Goal: Task Accomplishment & Management: Manage account settings

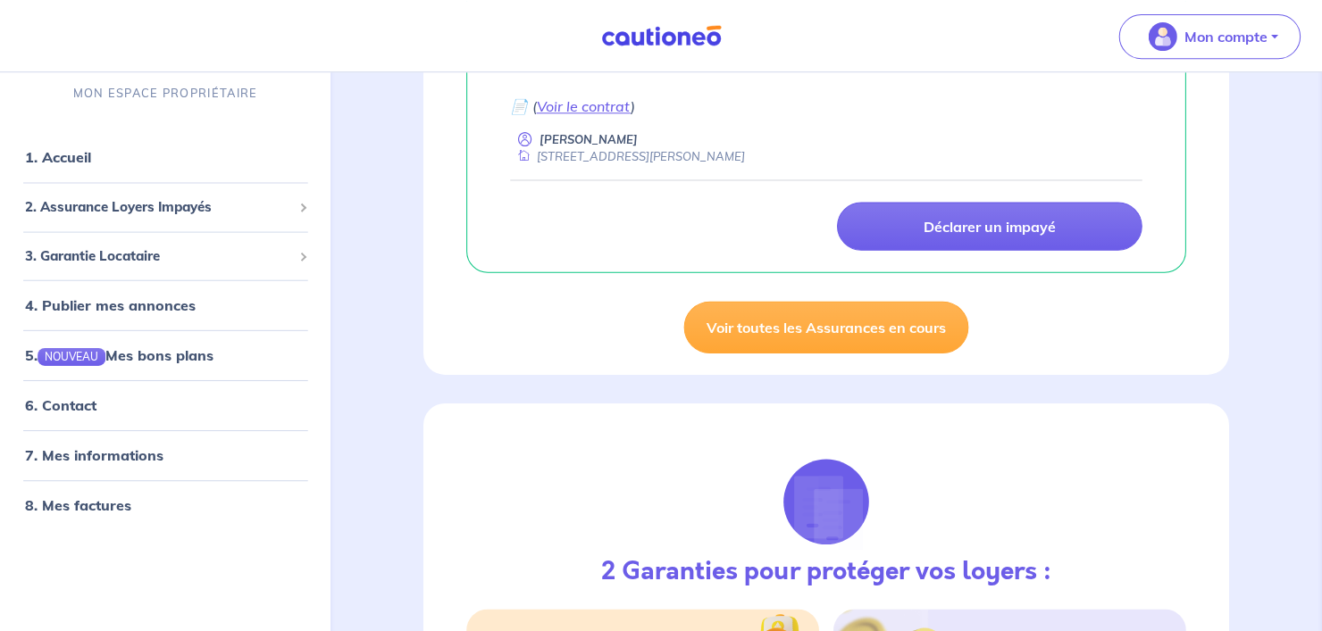
scroll to position [347, 0]
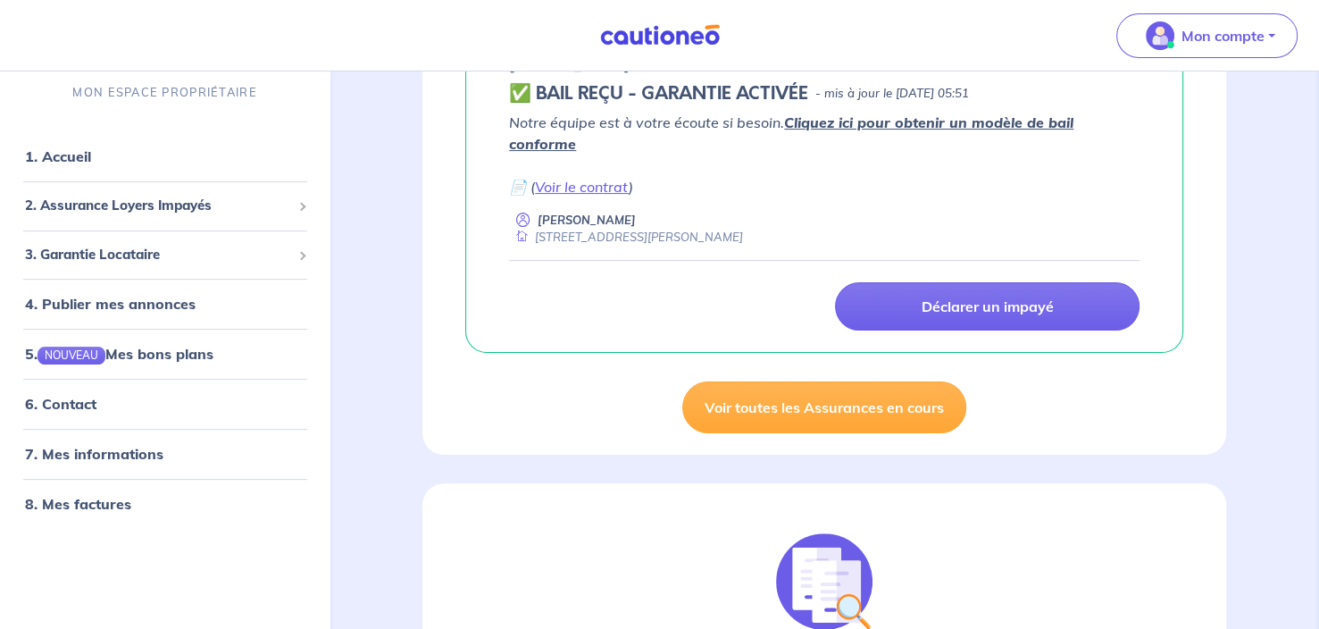
click at [873, 121] on link "Cliquez ici pour obtenir un modèle de bail conforme" at bounding box center [791, 132] width 564 height 39
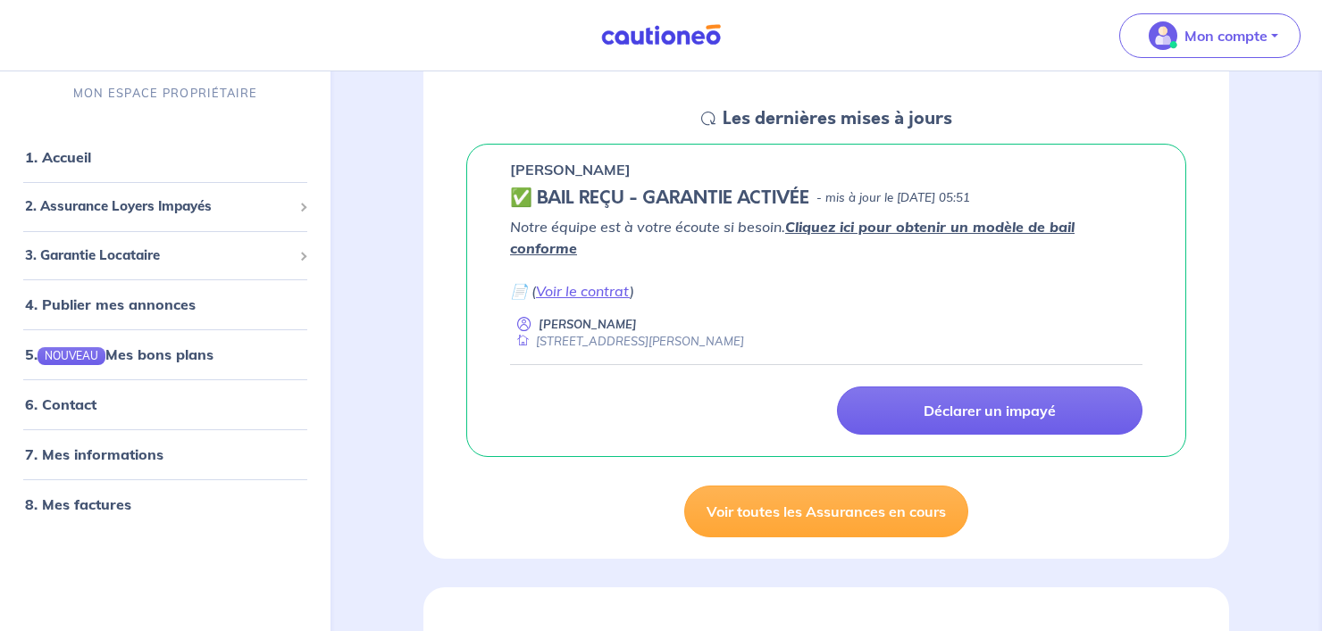
scroll to position [246, 0]
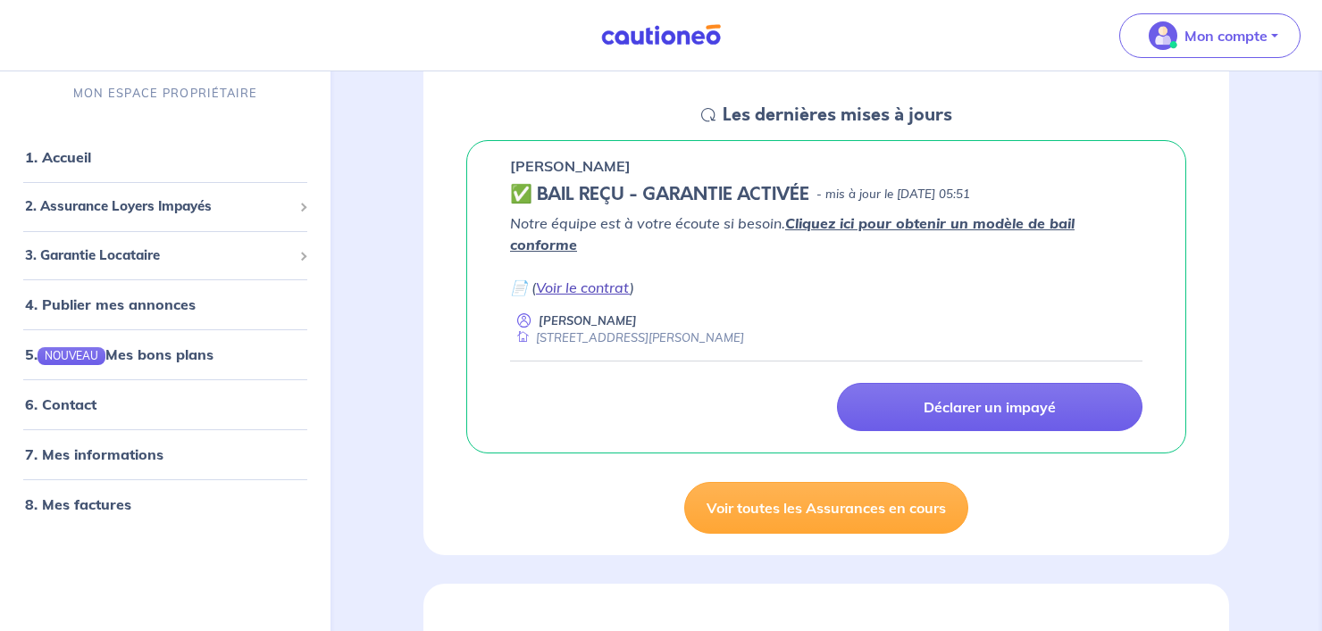
click at [591, 279] on link "Voir le contrat" at bounding box center [583, 288] width 94 height 18
click at [160, 248] on span "3. Garantie Locataire" at bounding box center [158, 255] width 267 height 21
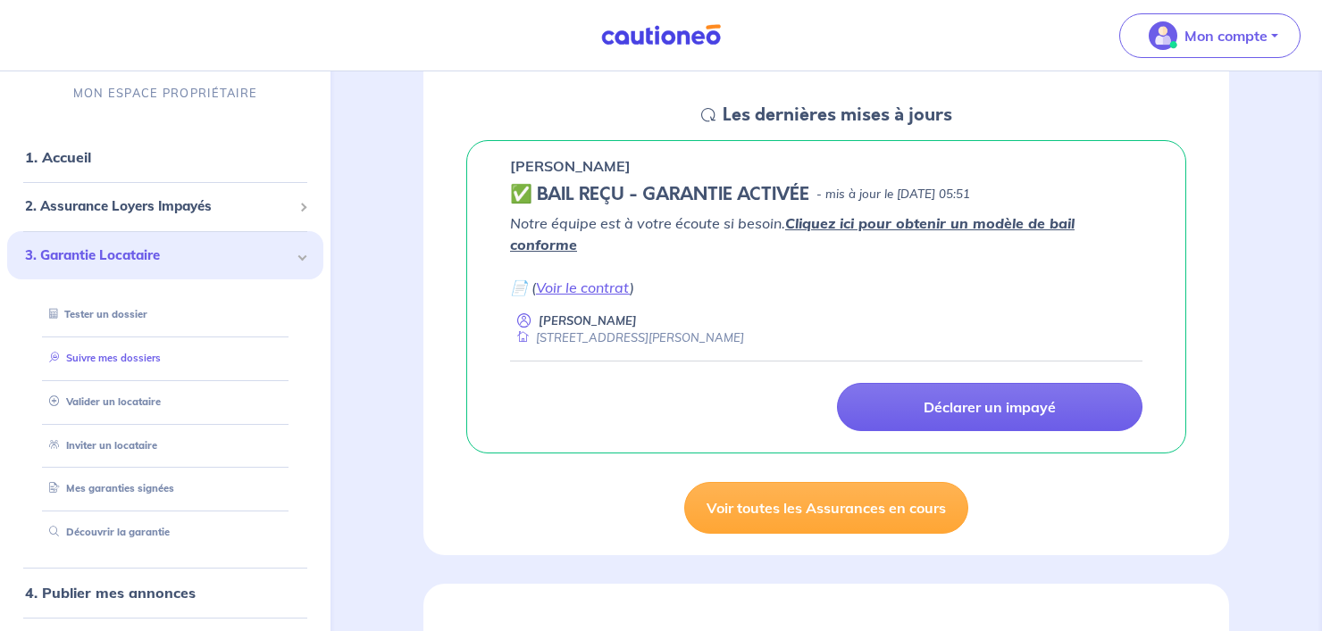
click at [114, 358] on link "Suivre mes dossiers" at bounding box center [101, 358] width 119 height 13
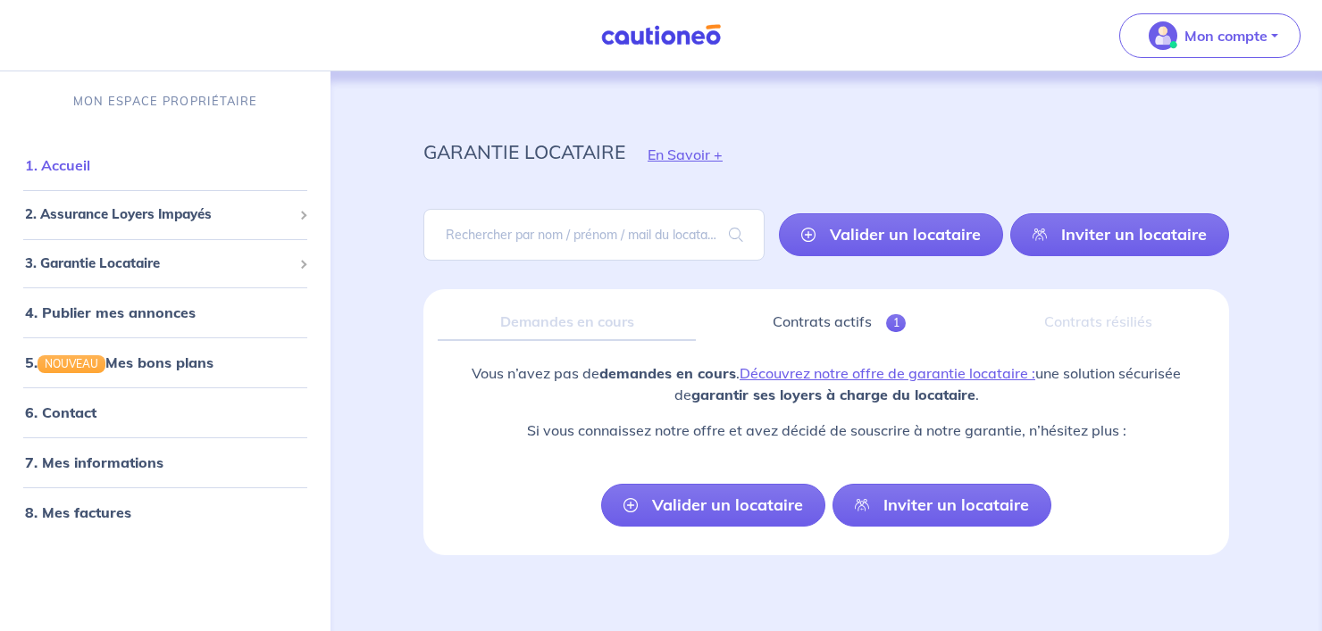
click at [90, 171] on link "1. Accueil" at bounding box center [57, 165] width 65 height 18
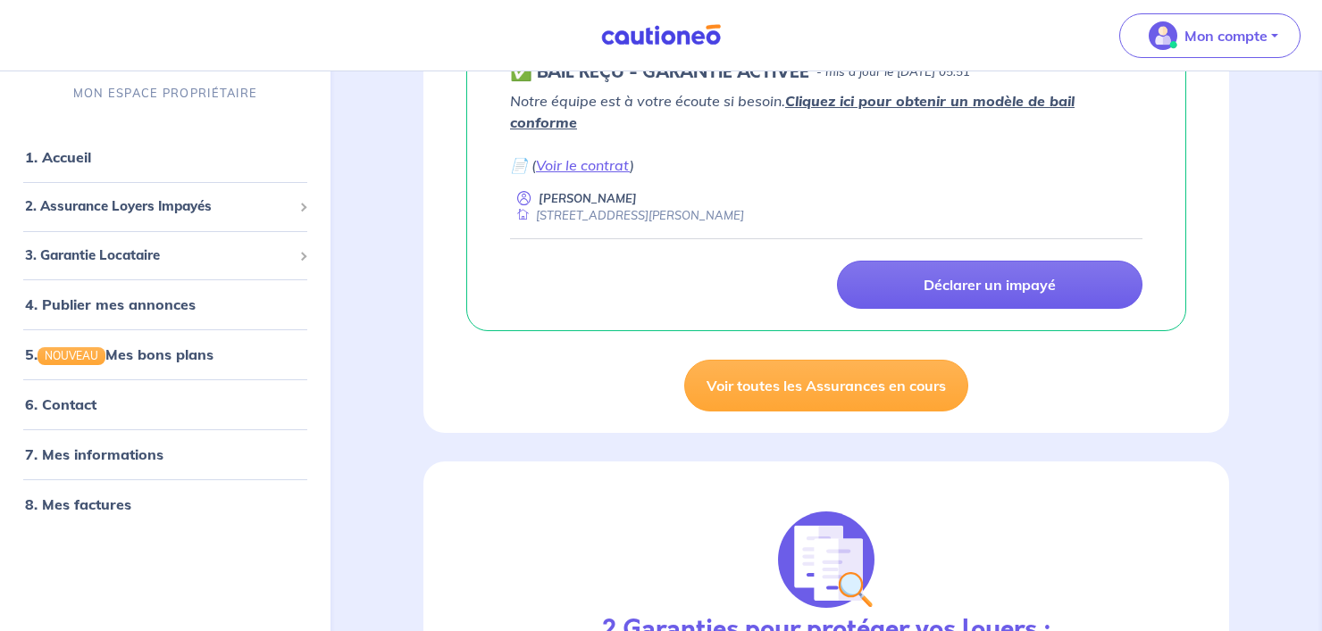
scroll to position [372, 0]
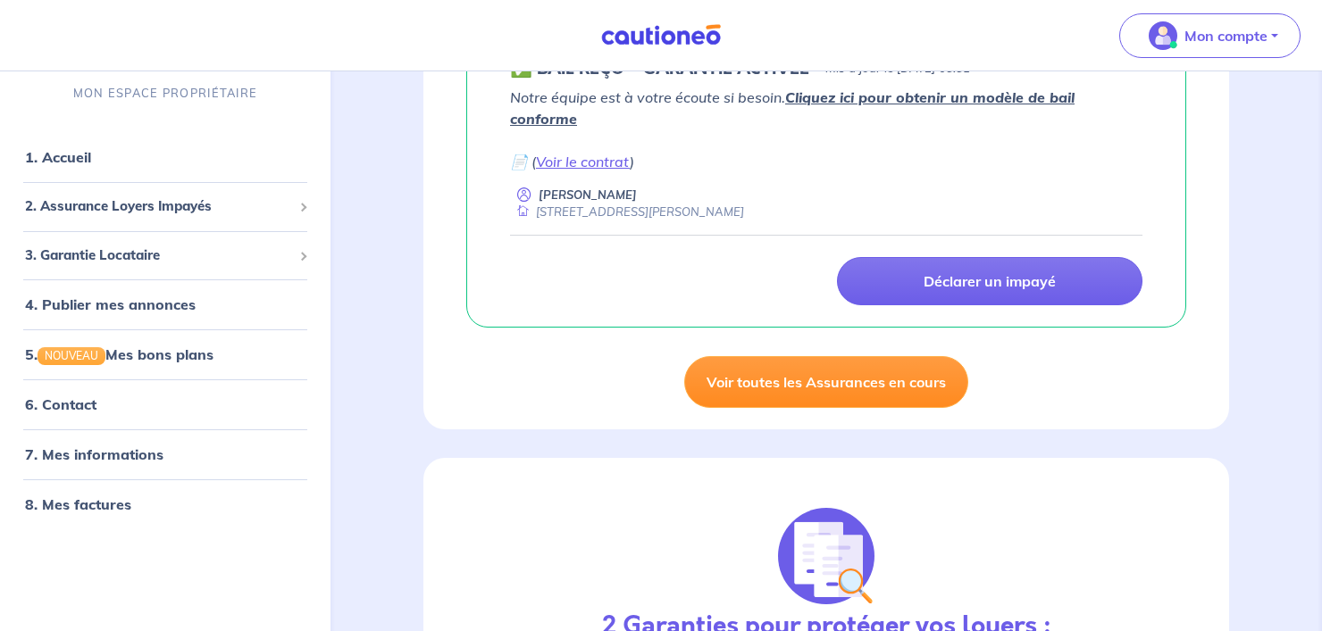
click at [788, 365] on link "Voir toutes les Assurances en cours" at bounding box center [826, 382] width 284 height 52
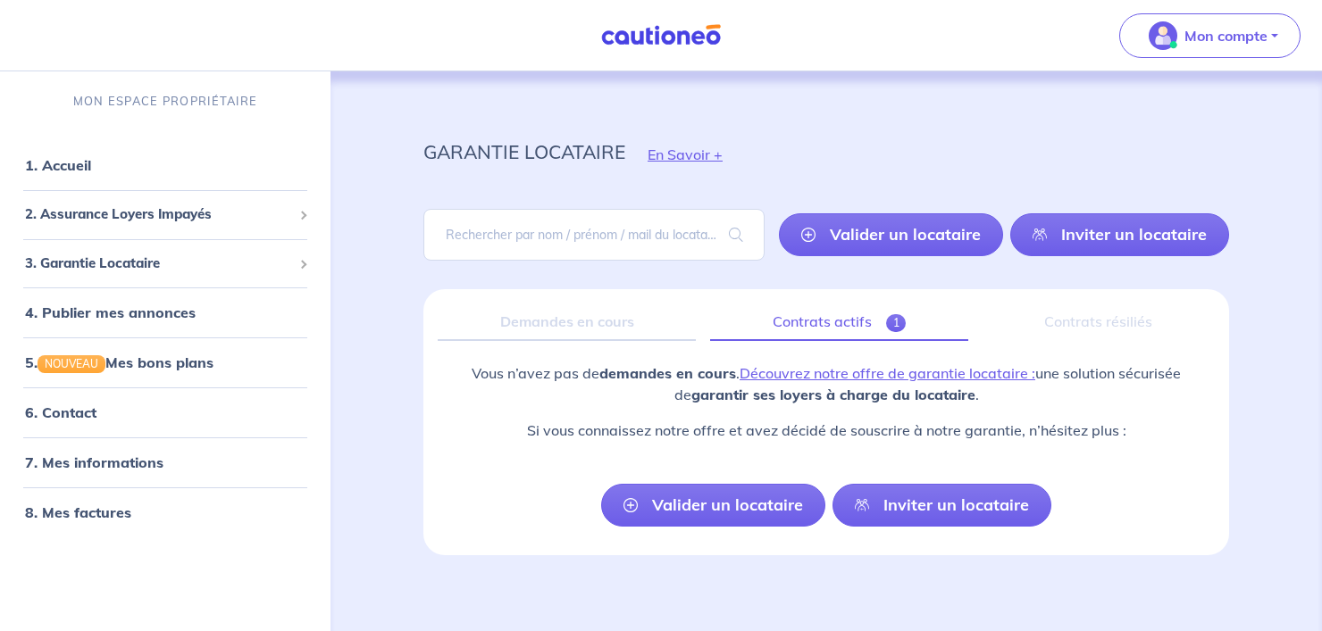
click at [843, 326] on link "Contrats actifs 1" at bounding box center [839, 323] width 258 height 38
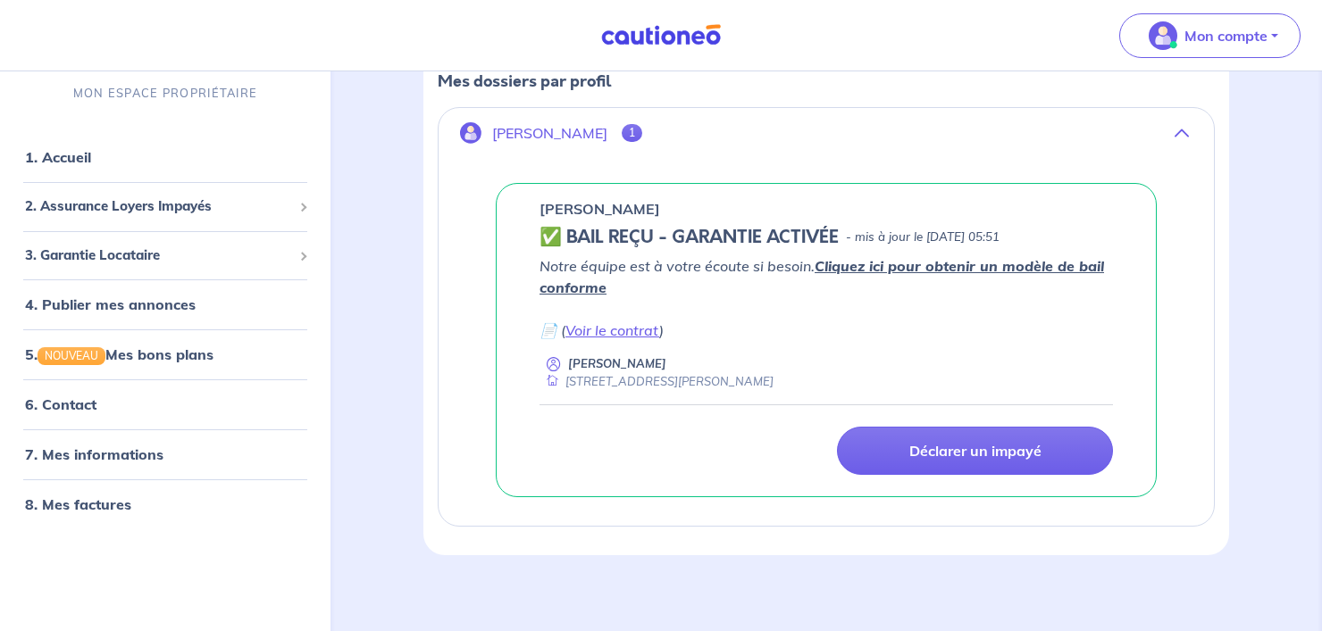
scroll to position [293, 0]
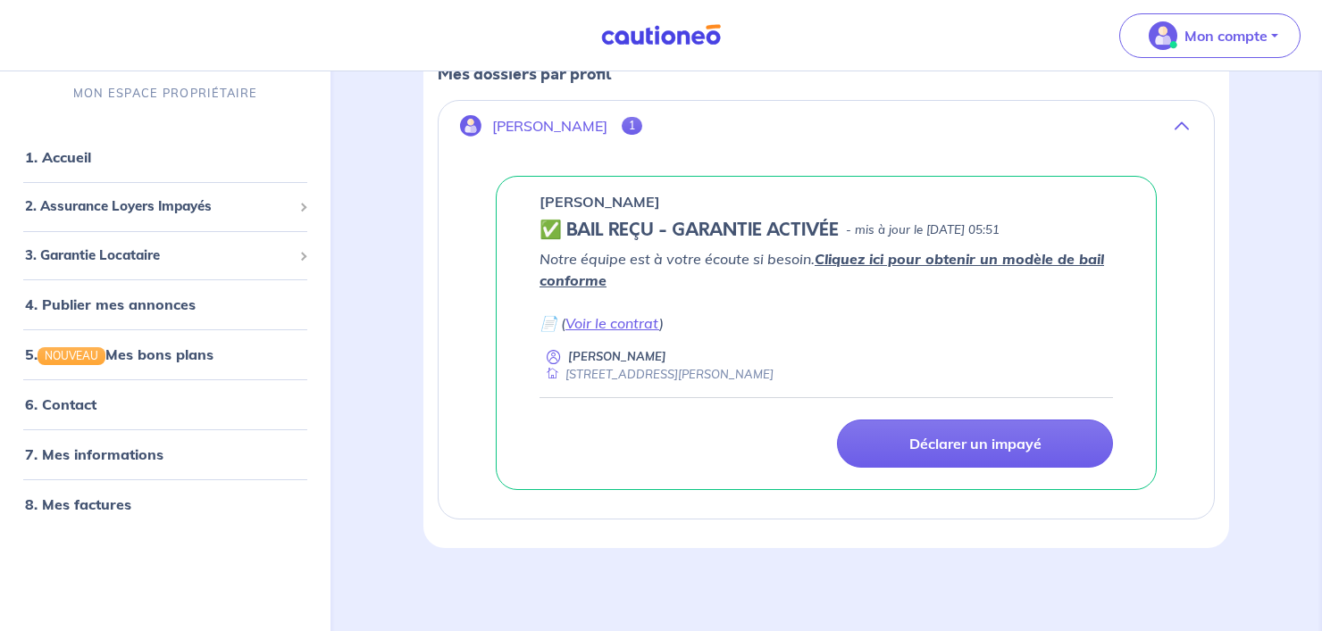
click at [622, 126] on span "1" at bounding box center [632, 126] width 21 height 18
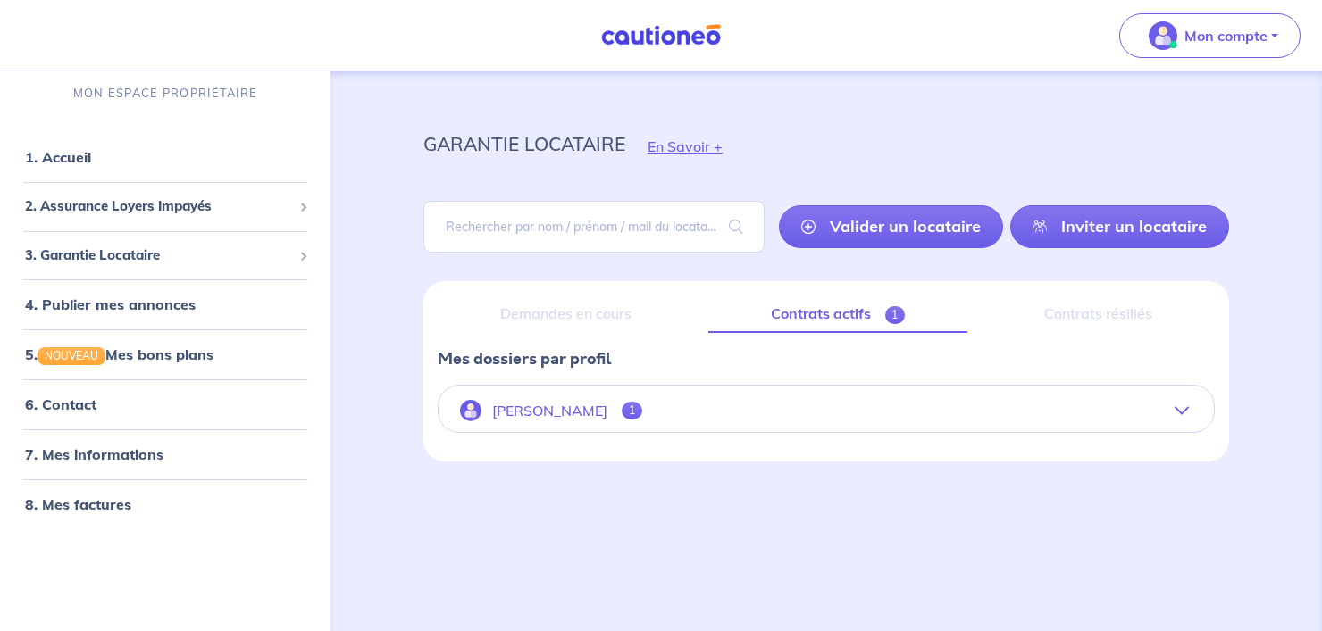
scroll to position [8, 0]
click at [549, 403] on p "[PERSON_NAME]" at bounding box center [549, 411] width 115 height 17
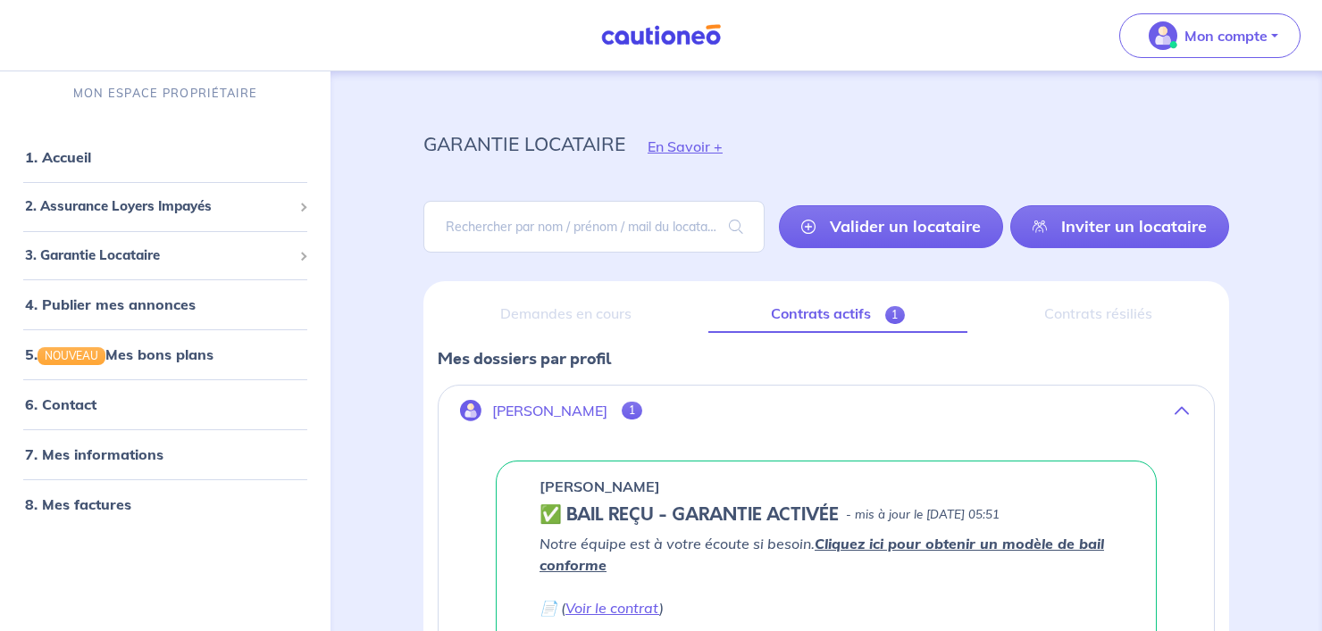
scroll to position [293, 0]
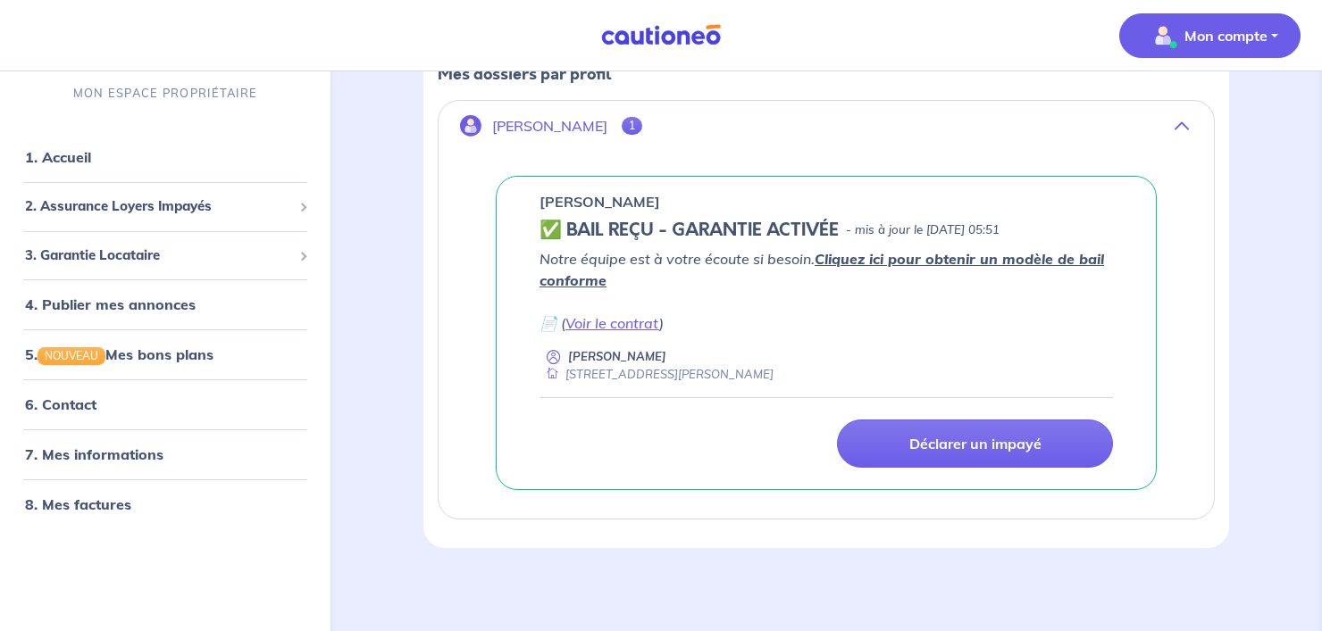
click at [1230, 31] on p "Mon compte" at bounding box center [1225, 35] width 83 height 21
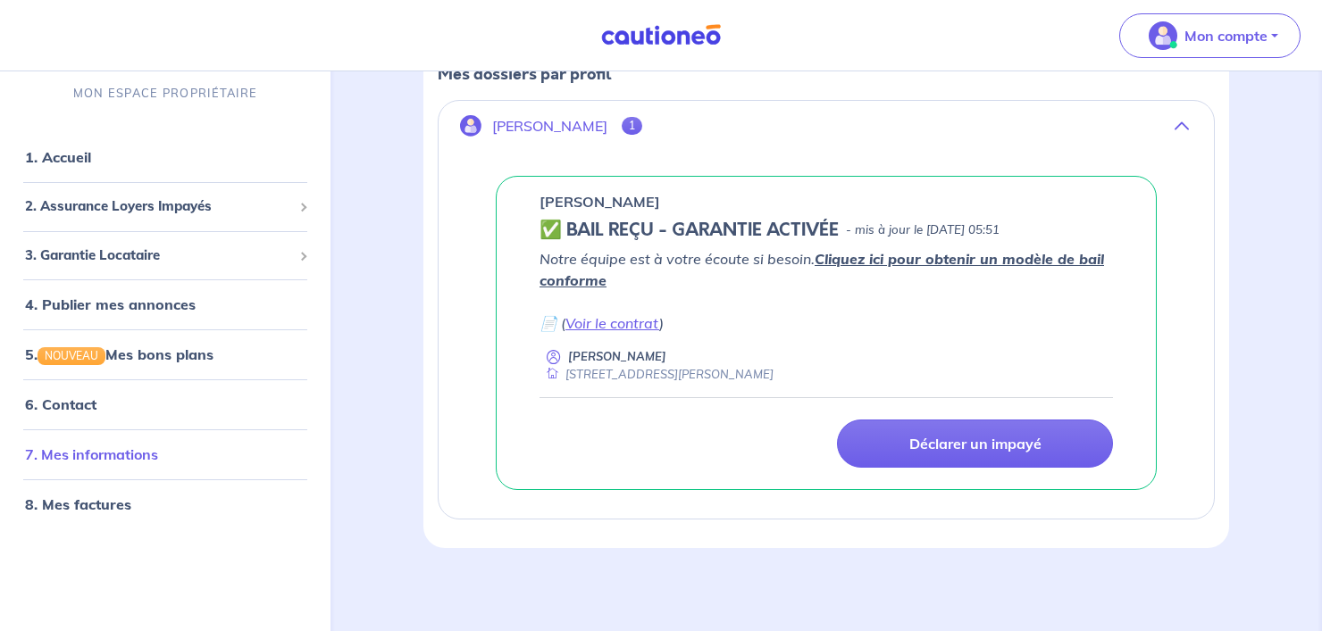
click at [101, 460] on link "7. Mes informations" at bounding box center [91, 455] width 133 height 18
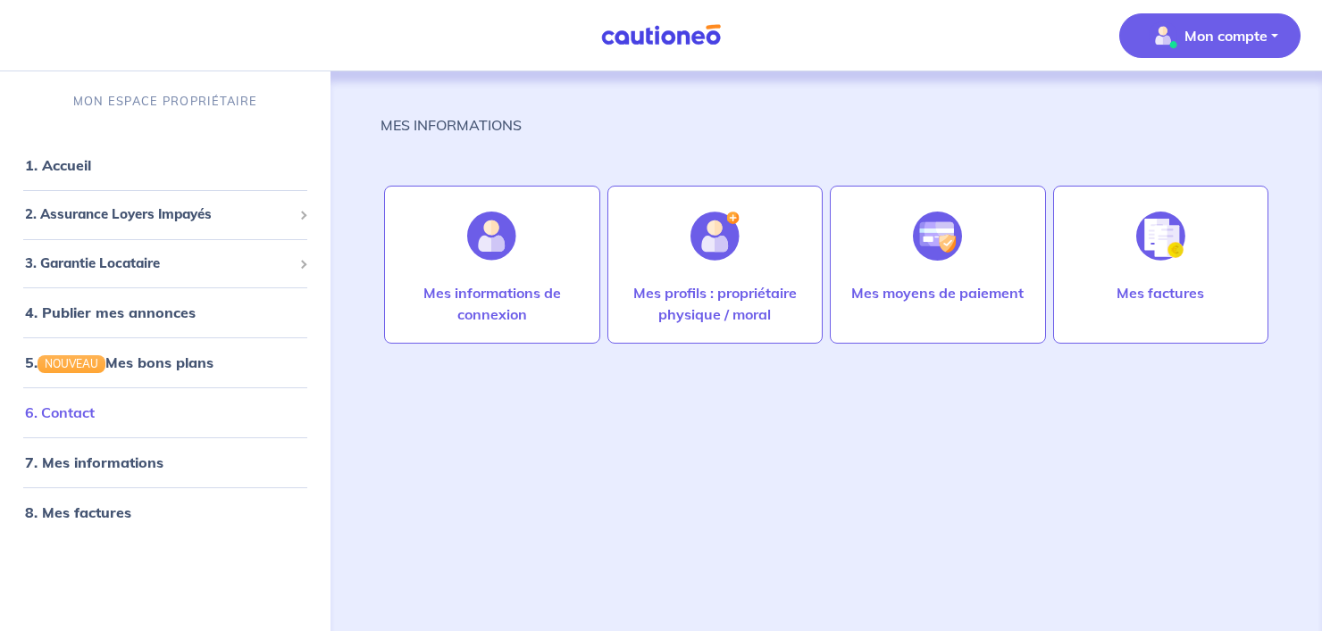
click at [70, 404] on link "6. Contact" at bounding box center [60, 413] width 70 height 18
click at [68, 157] on link "1. Accueil" at bounding box center [57, 165] width 65 height 18
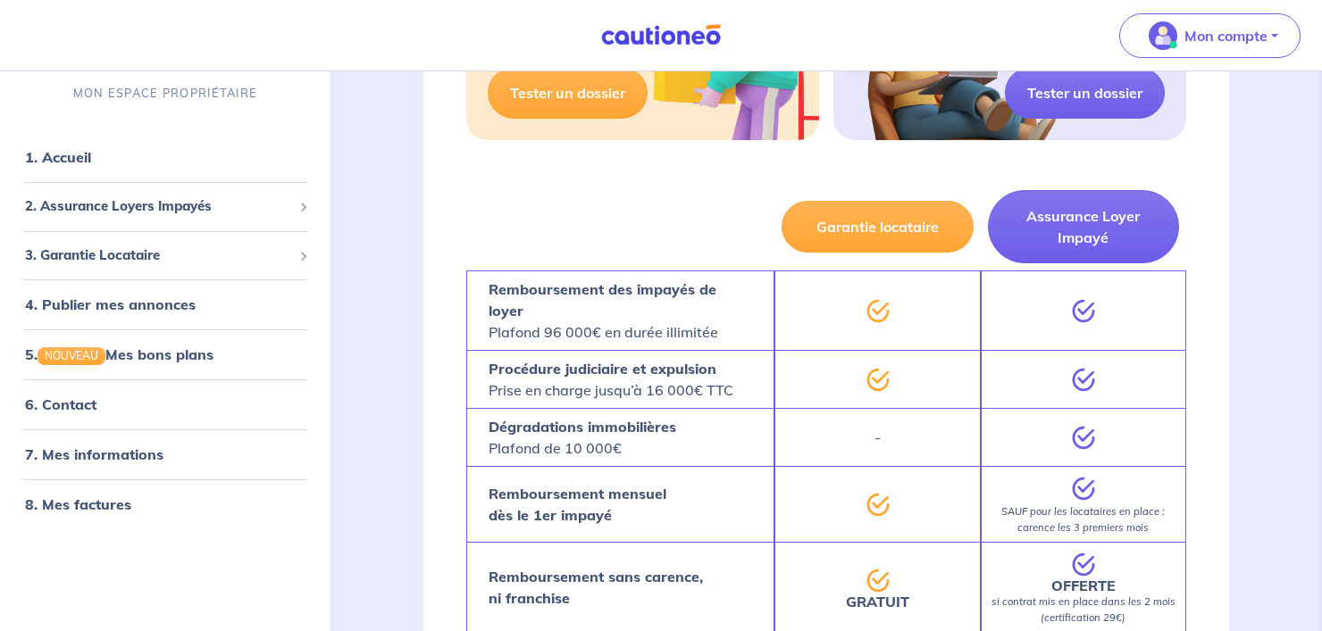
scroll to position [856, 0]
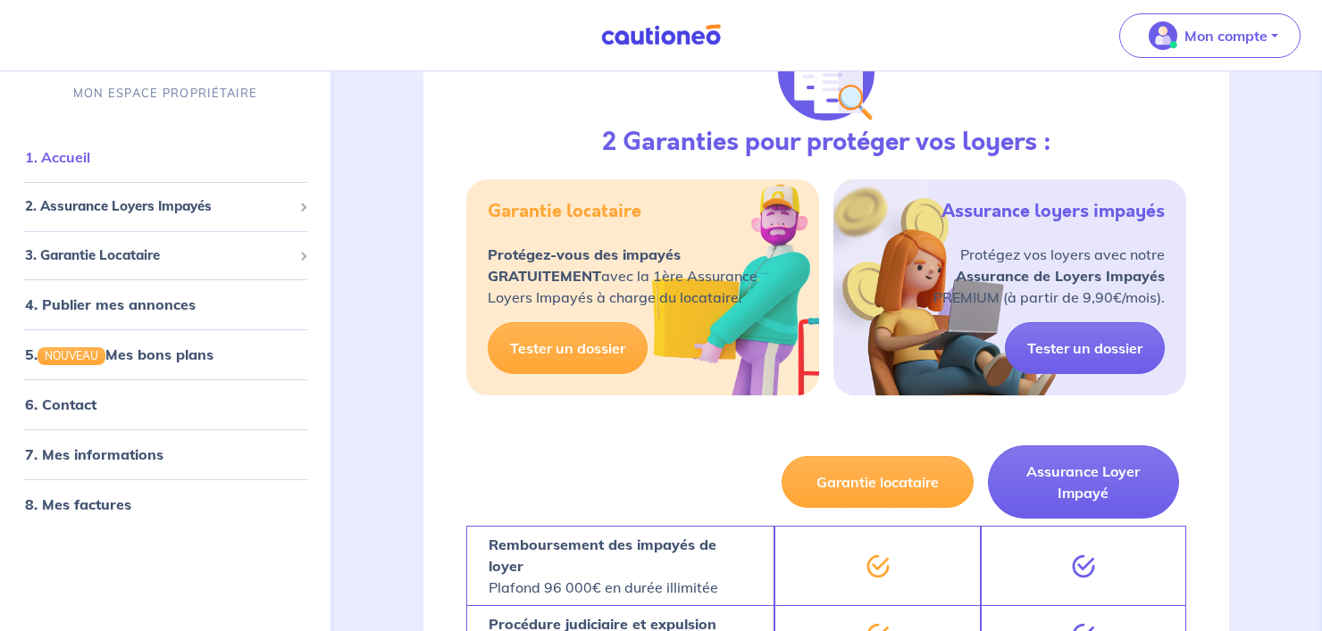
click at [90, 163] on link "1. Accueil" at bounding box center [57, 157] width 65 height 18
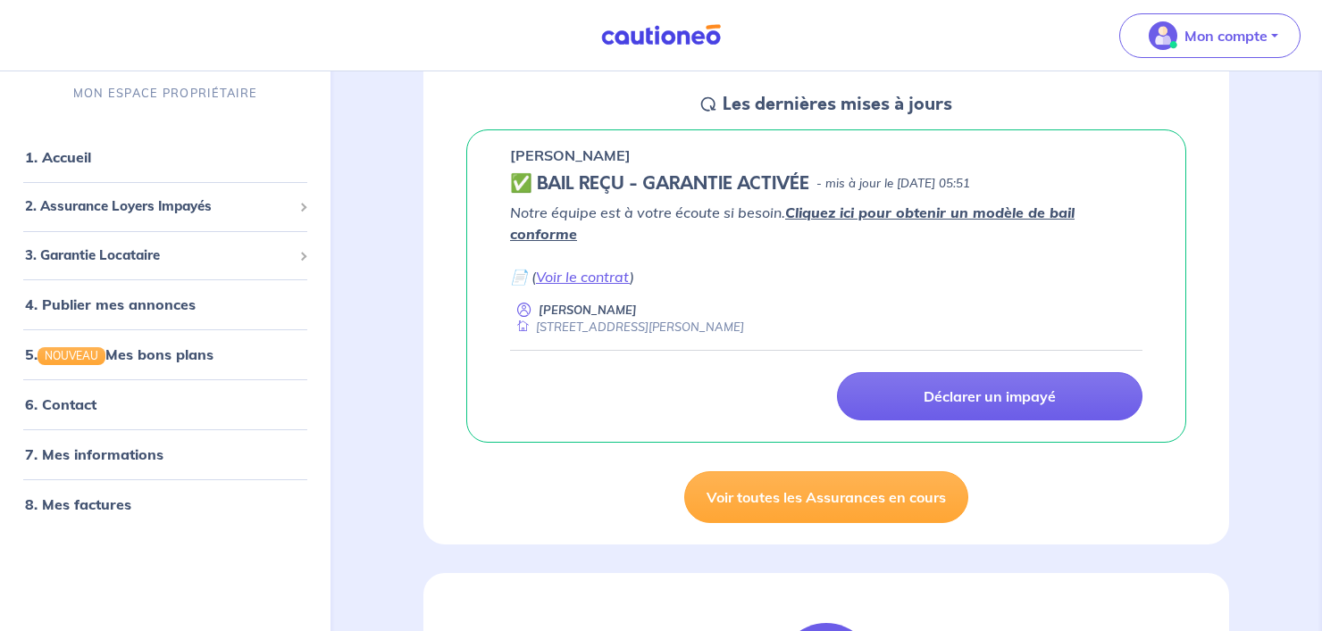
scroll to position [275, 0]
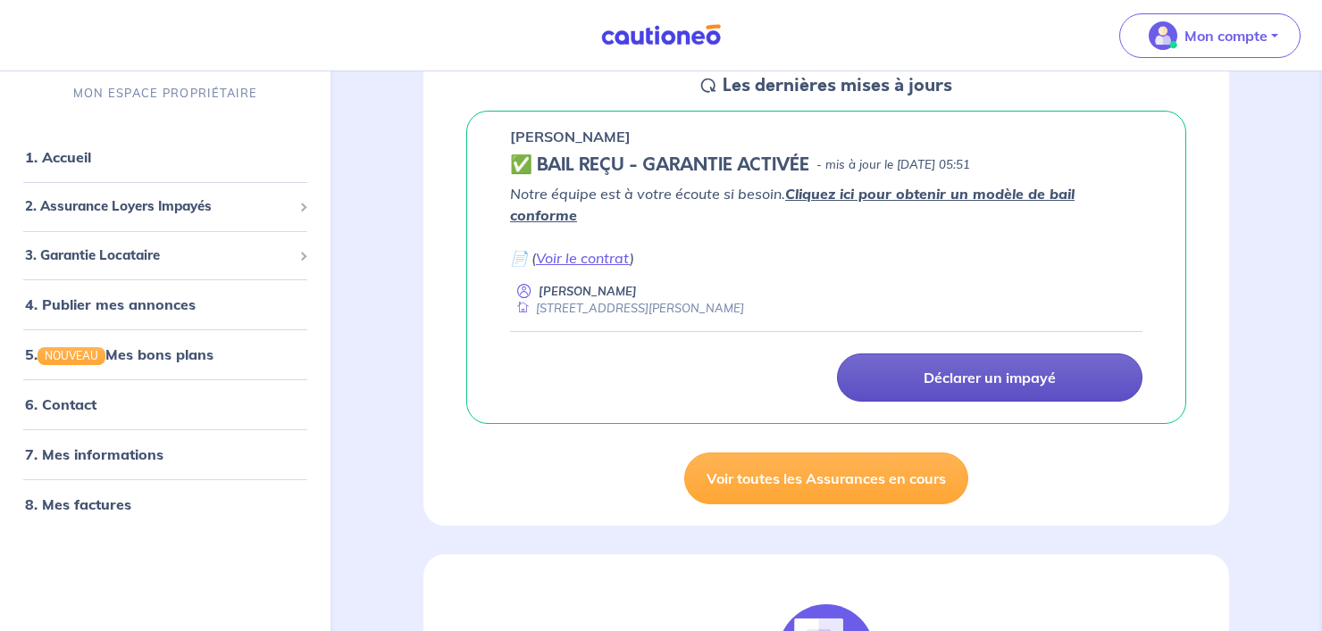
click at [1058, 354] on link "Déclarer un impayé" at bounding box center [989, 378] width 305 height 48
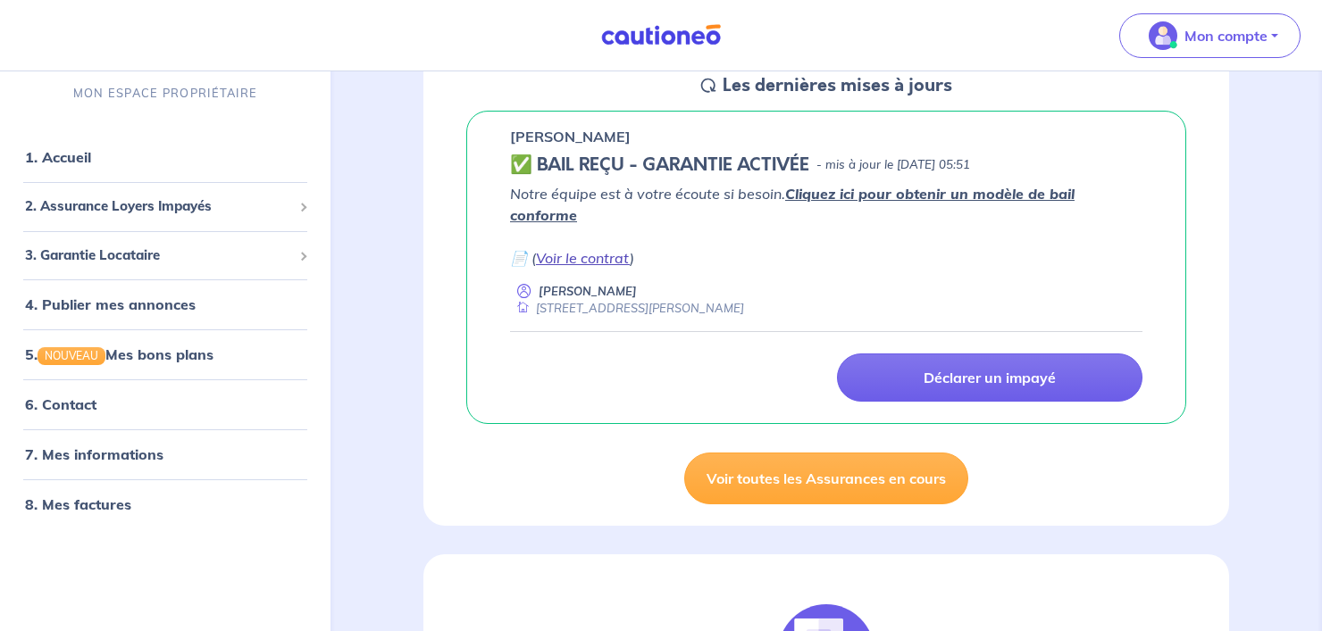
click at [563, 249] on link "Voir le contrat" at bounding box center [583, 258] width 94 height 18
click at [585, 249] on link "Voir le contrat" at bounding box center [583, 258] width 94 height 18
